Goal: Information Seeking & Learning: Check status

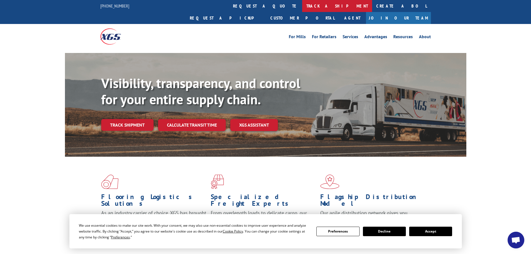
click at [302, 6] on link "track a shipment" at bounding box center [337, 6] width 70 height 12
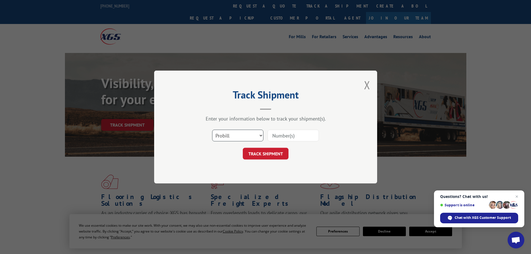
click at [246, 141] on select "Select category... Probill BOL PO" at bounding box center [237, 136] width 51 height 12
select select "bol"
click at [212, 130] on select "Select category... Probill BOL PO" at bounding box center [237, 136] width 51 height 12
click at [281, 139] on input at bounding box center [293, 136] width 51 height 12
paste input "478629"
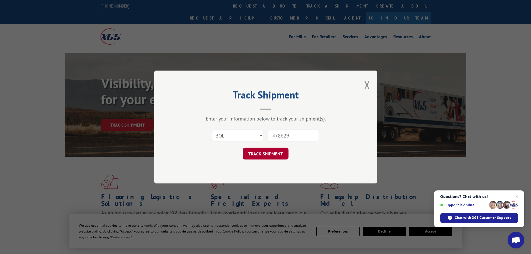
type input "478629"
click at [276, 151] on button "TRACK SHIPMENT" at bounding box center [266, 154] width 46 height 12
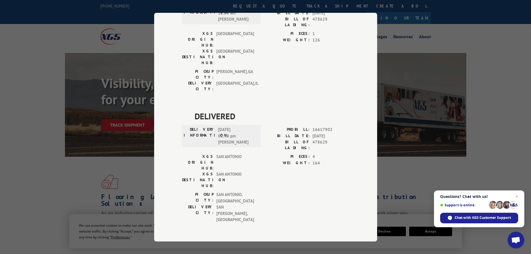
scroll to position [569, 0]
